Goal: Find specific page/section: Find specific page/section

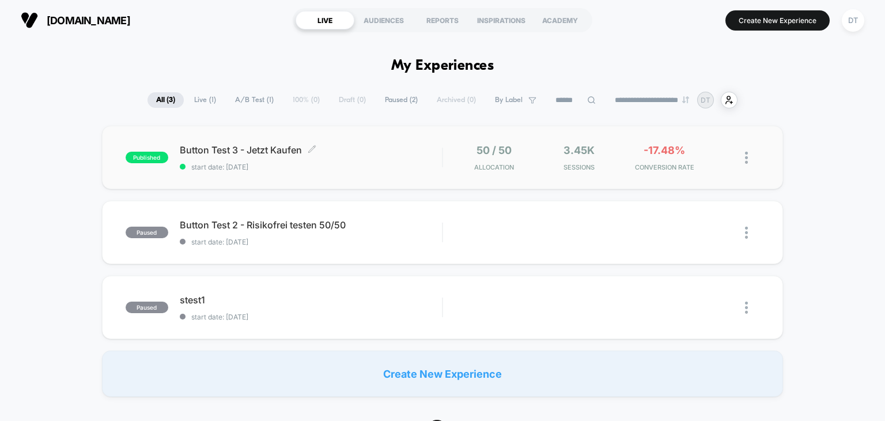
click at [278, 150] on span "Button Test 3 - Jetzt Kaufen Click to edit experience details" at bounding box center [311, 150] width 263 height 12
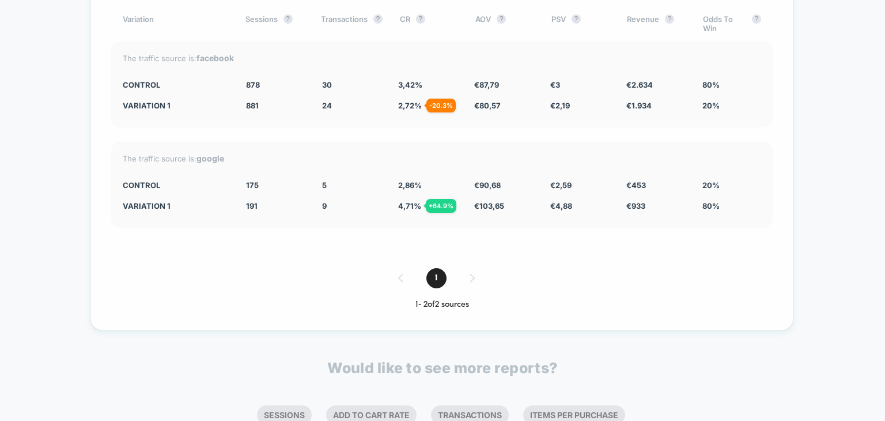
scroll to position [2756, 0]
